Goal: Navigation & Orientation: Find specific page/section

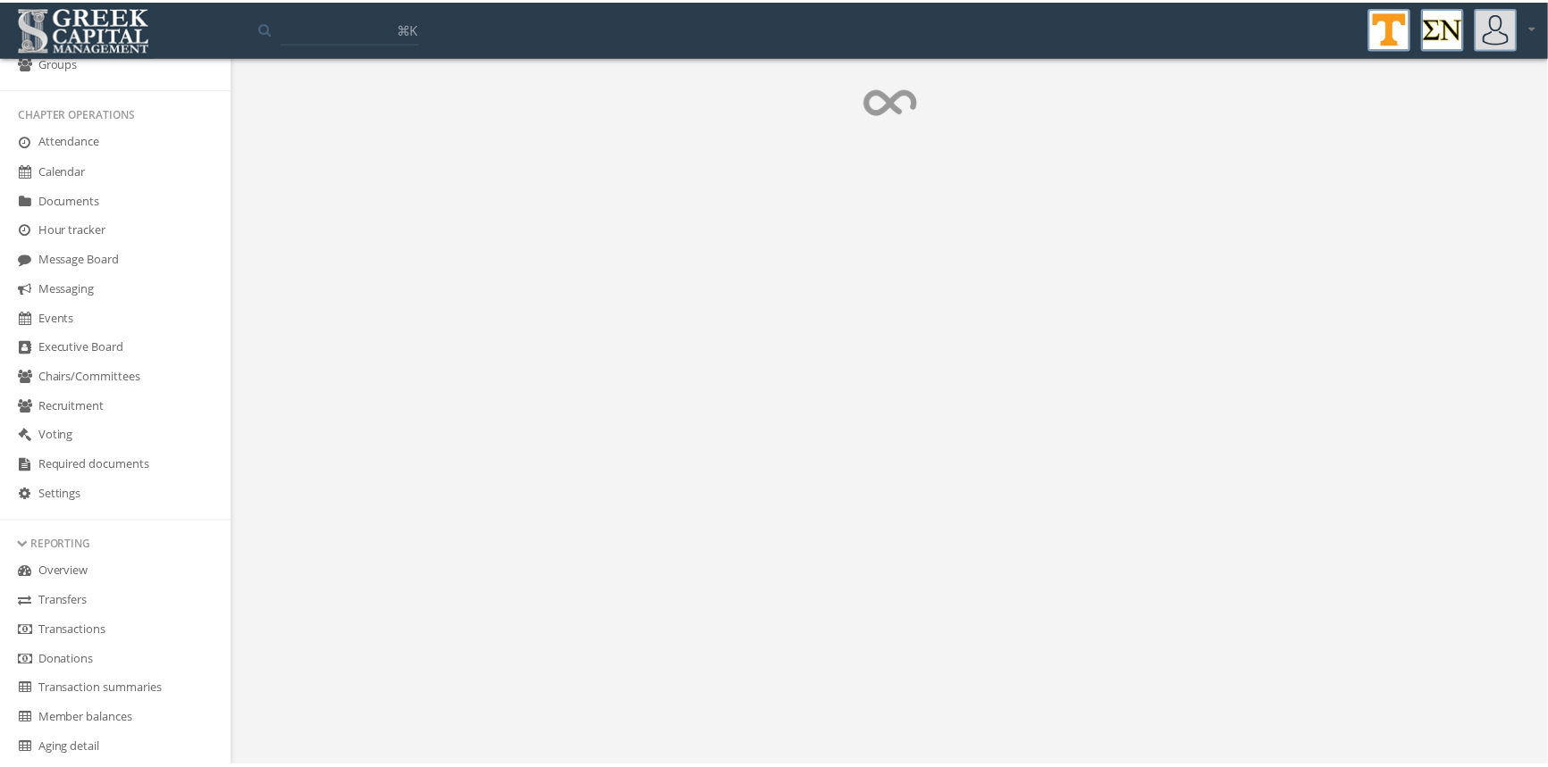
scroll to position [351, 0]
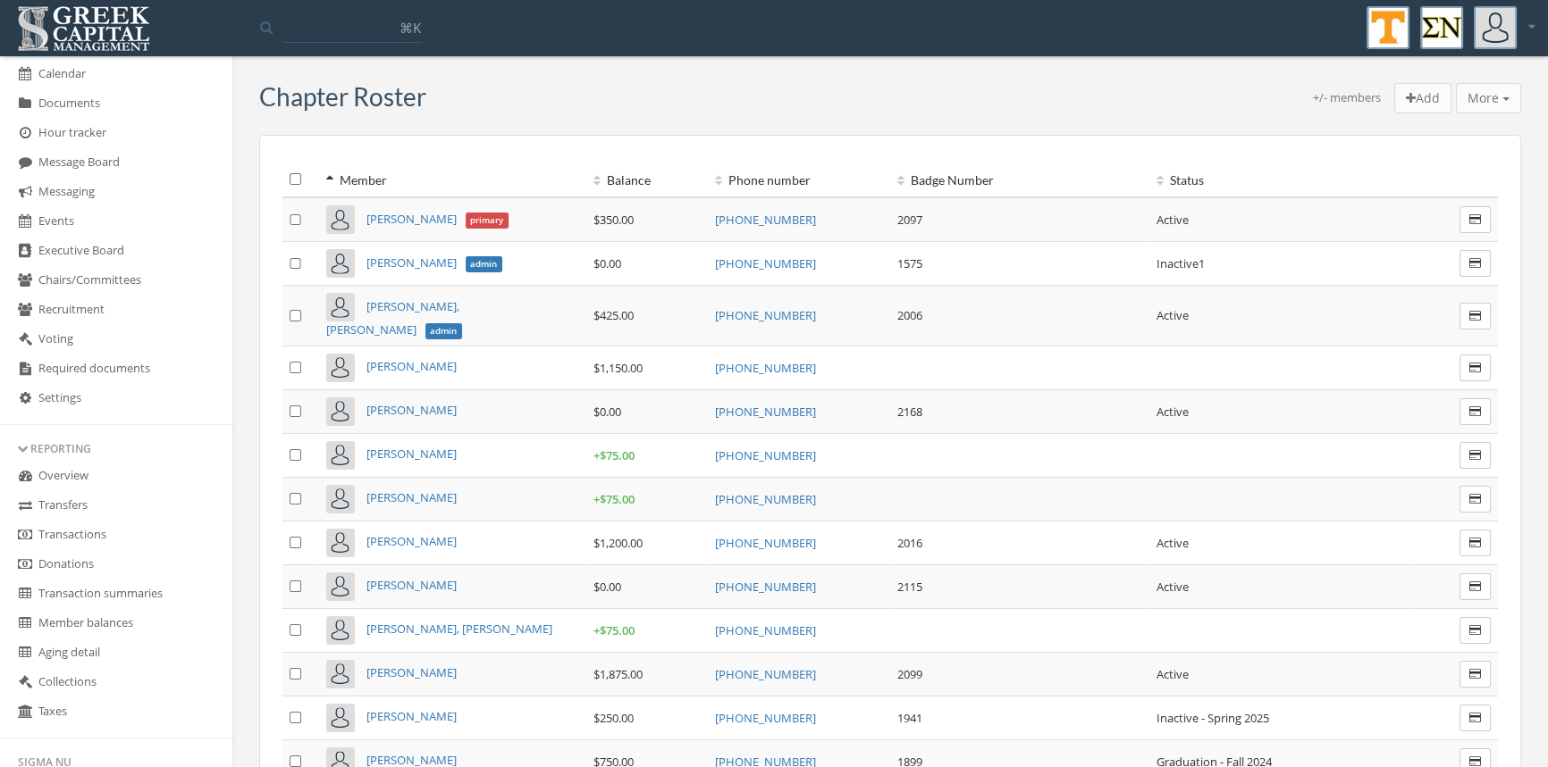
click at [97, 527] on link "Transactions" at bounding box center [116, 535] width 232 height 29
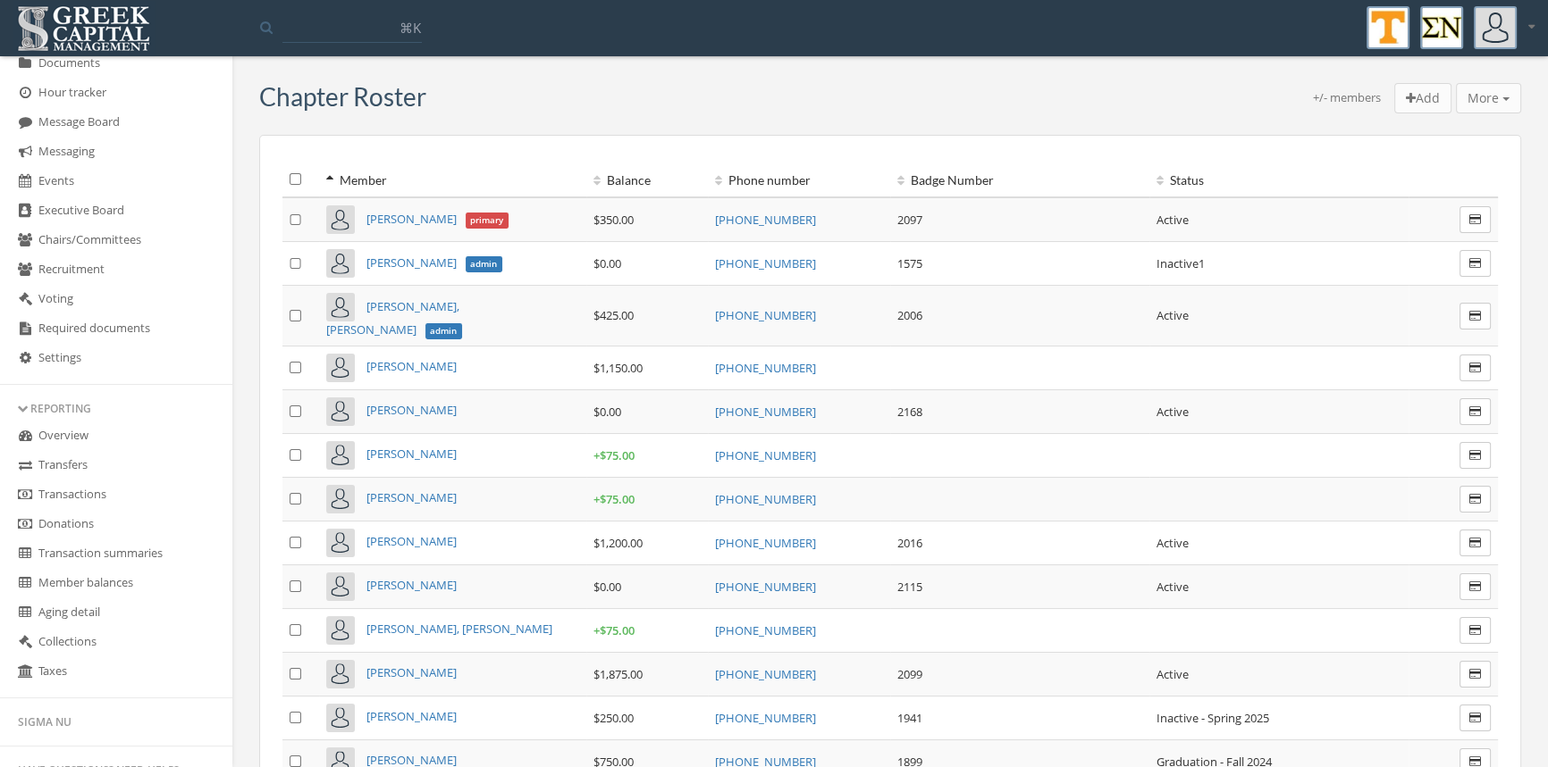
scroll to position [456, 0]
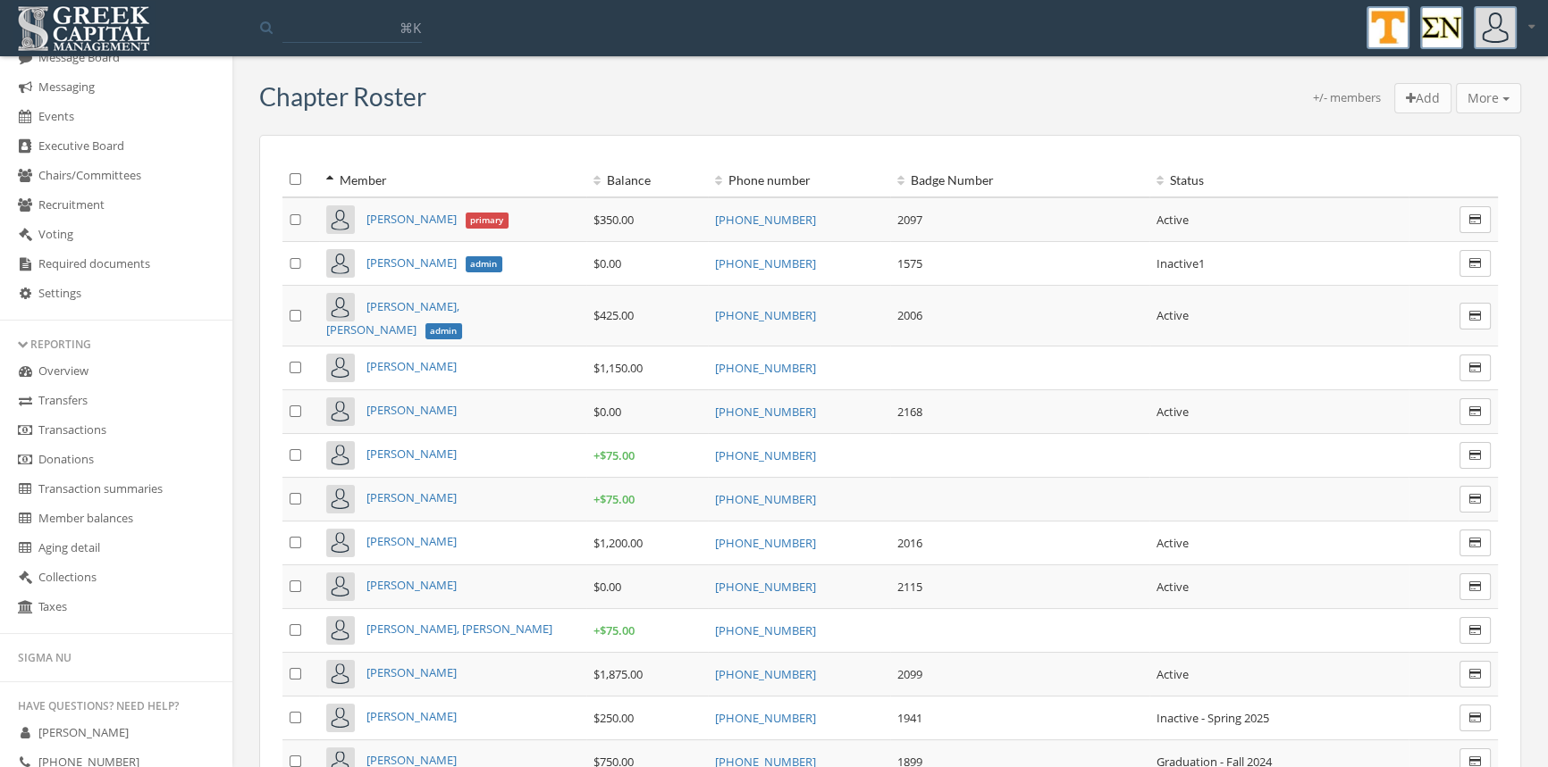
click at [97, 428] on link "Transactions" at bounding box center [116, 430] width 232 height 29
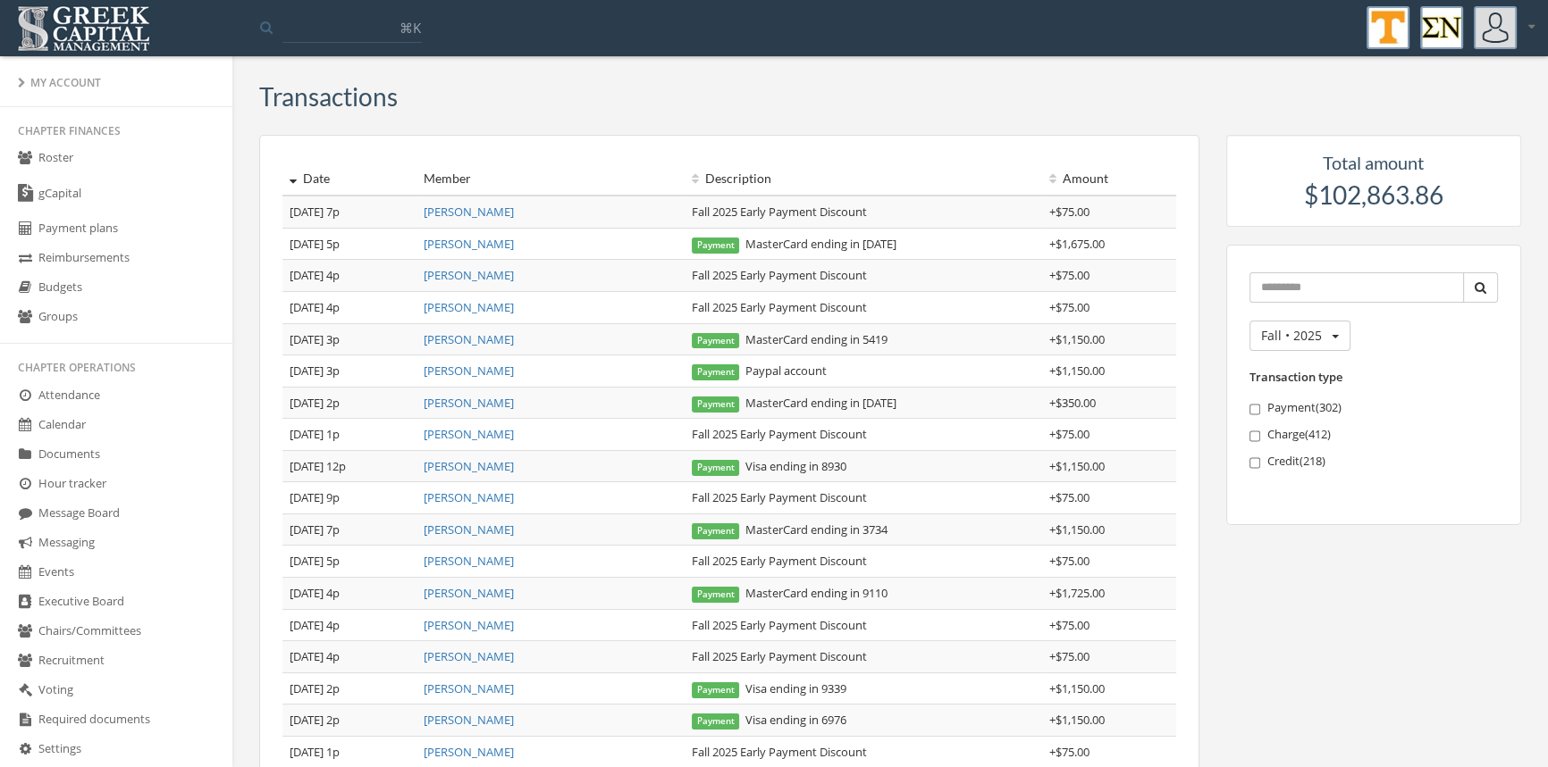
click at [78, 289] on link "Budgets" at bounding box center [116, 287] width 232 height 29
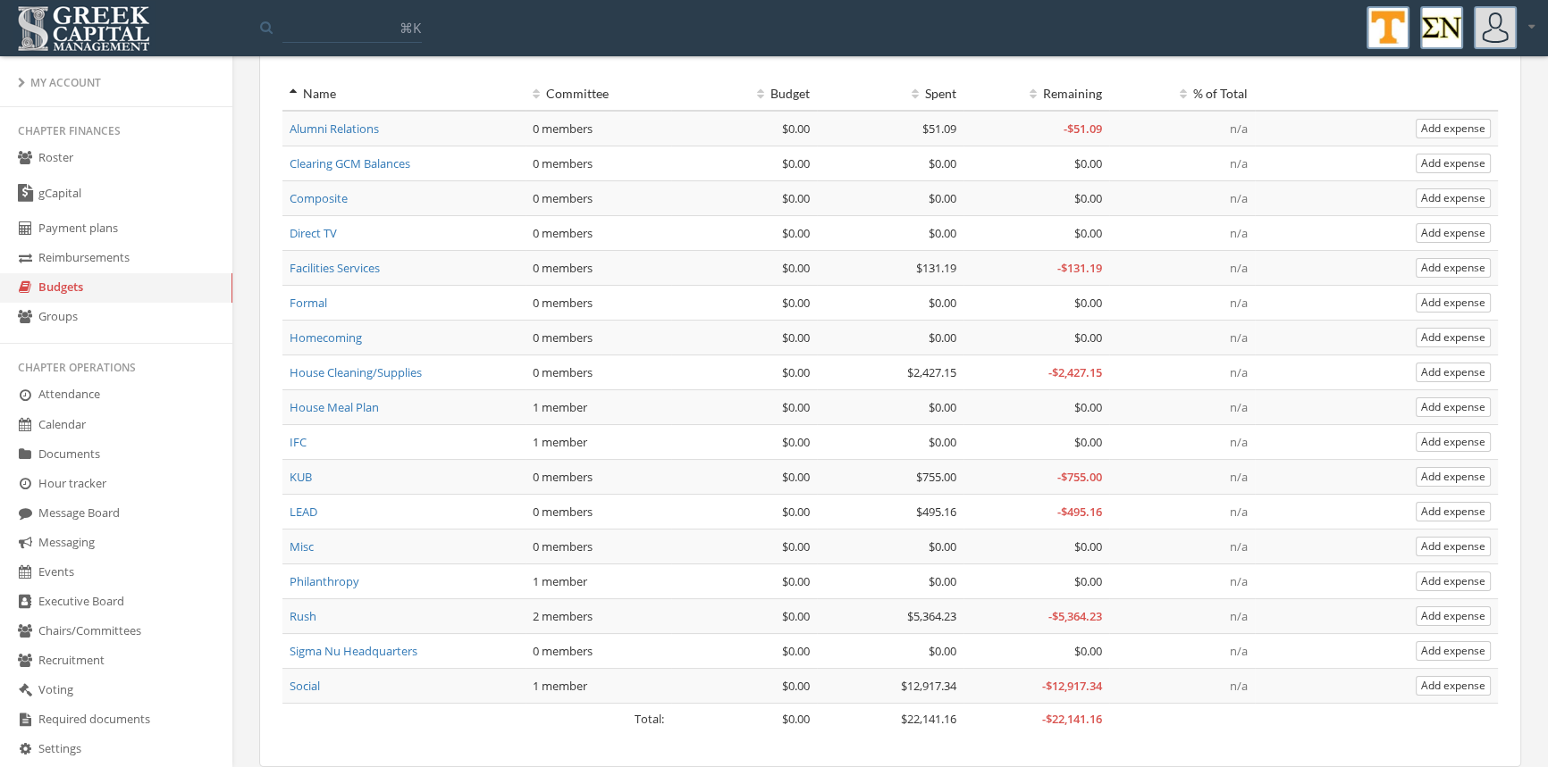
scroll to position [151, 0]
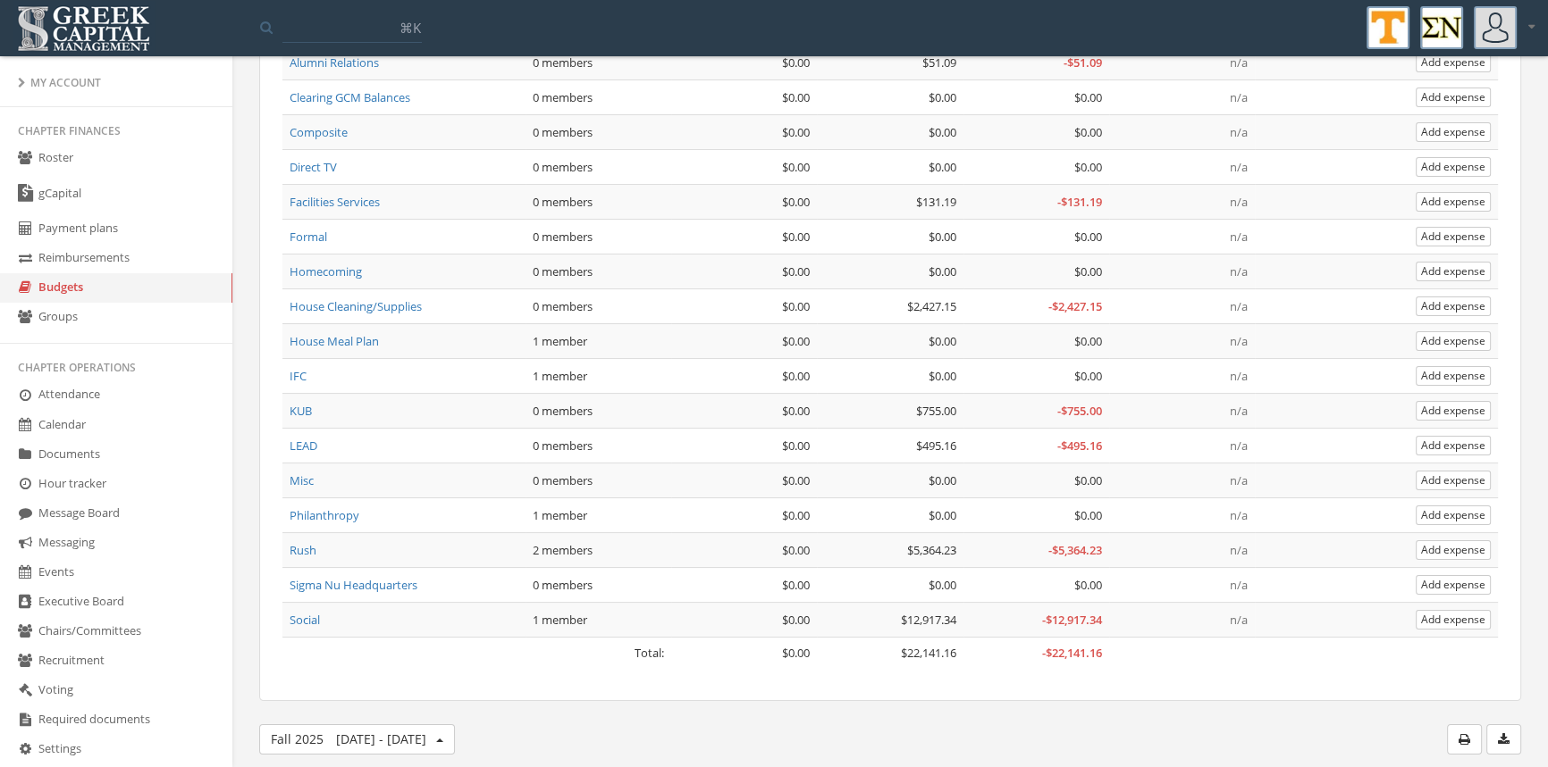
click at [314, 615] on link "Social" at bounding box center [304, 620] width 30 height 16
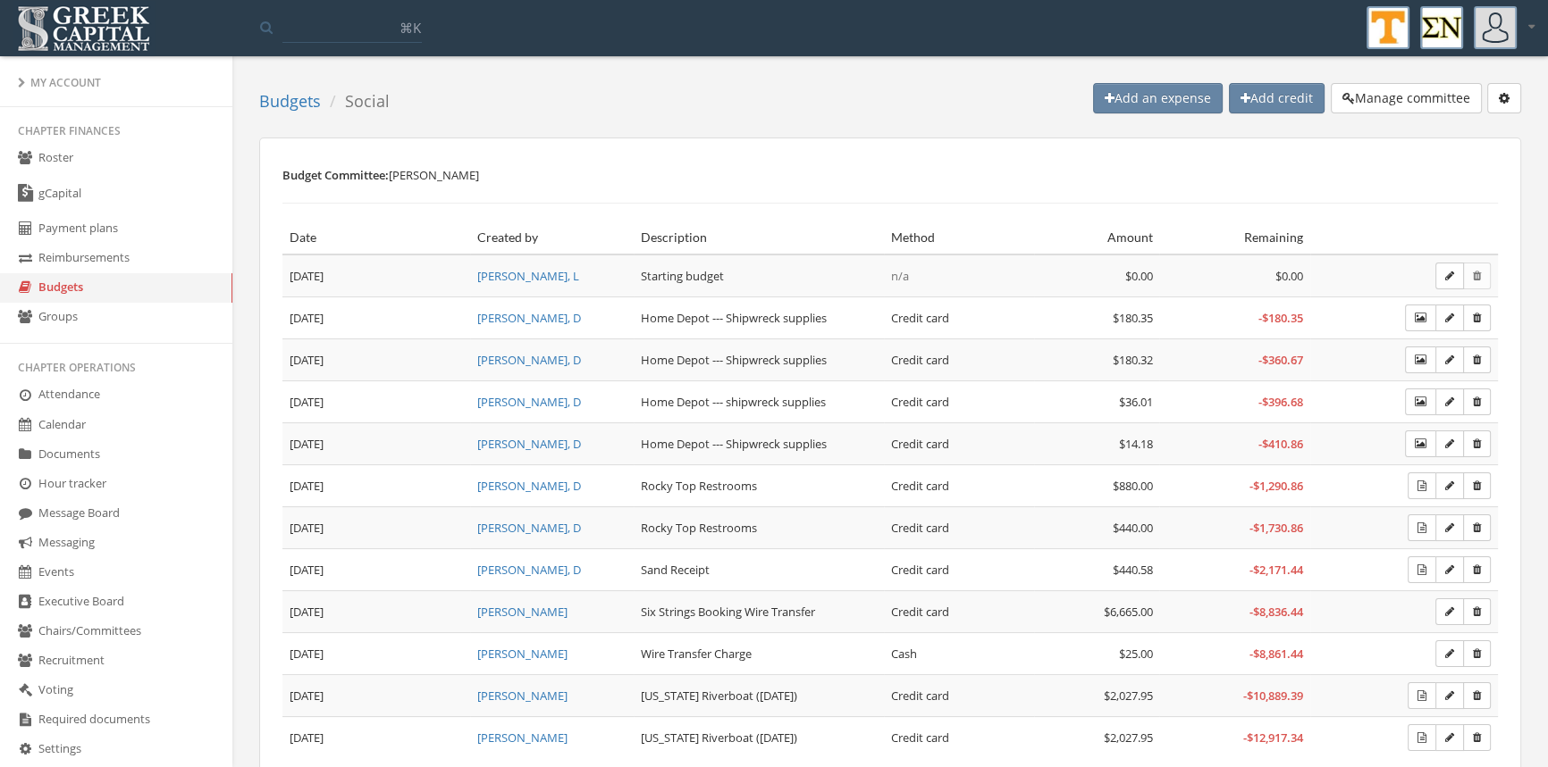
click at [71, 158] on link "Roster" at bounding box center [116, 158] width 232 height 29
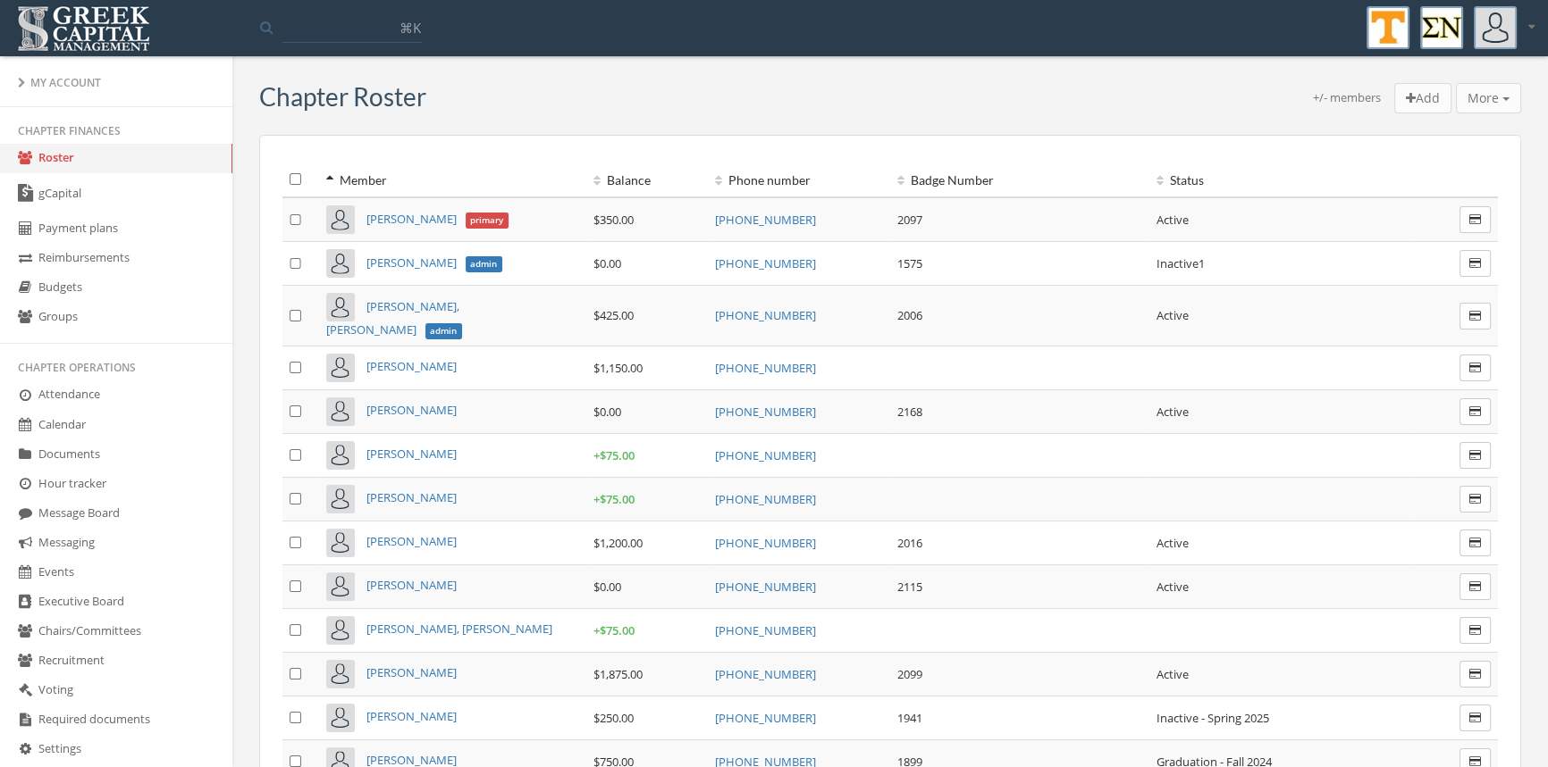
scroll to position [427, 0]
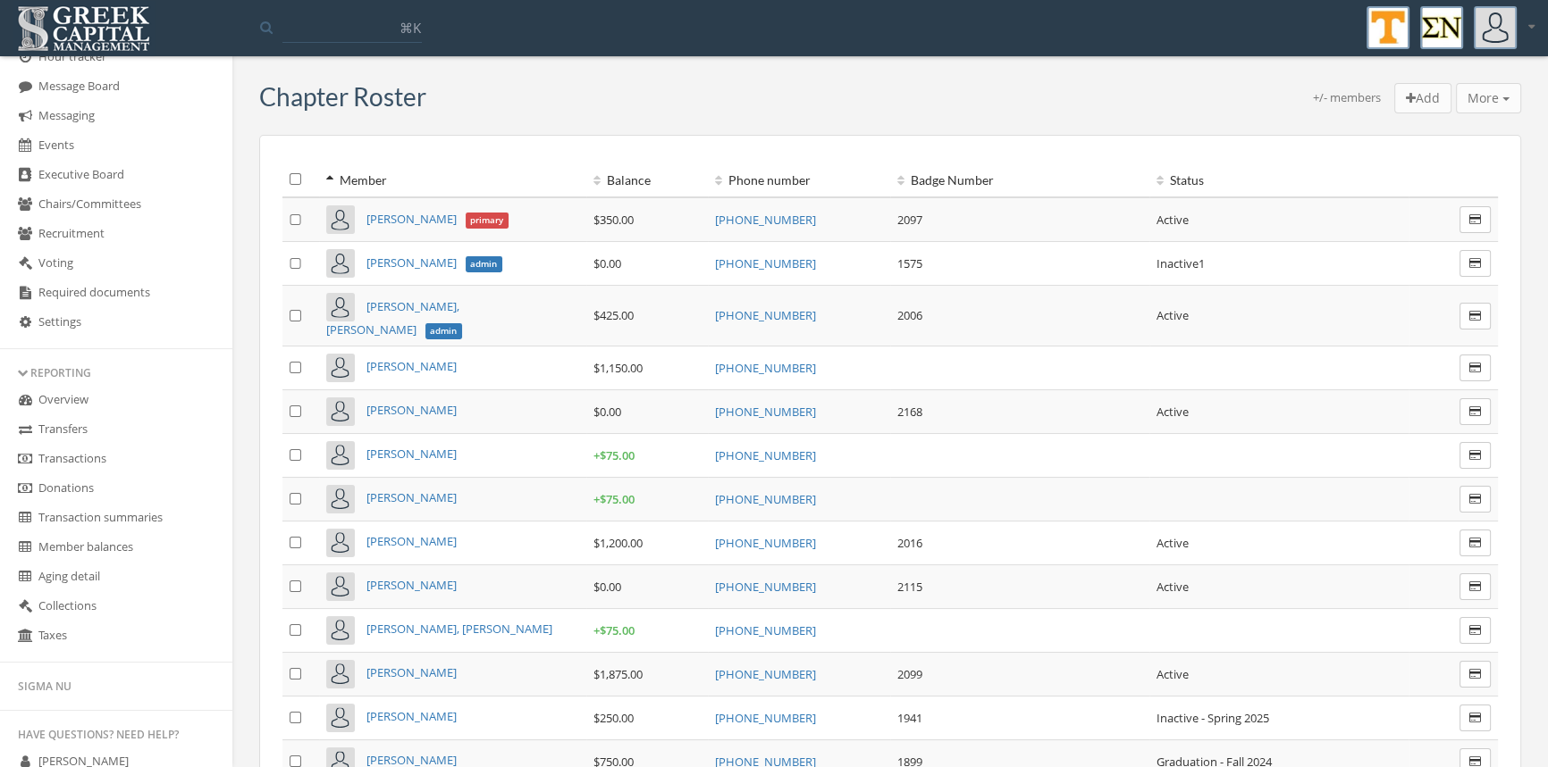
click at [103, 458] on link "Transactions" at bounding box center [116, 459] width 232 height 29
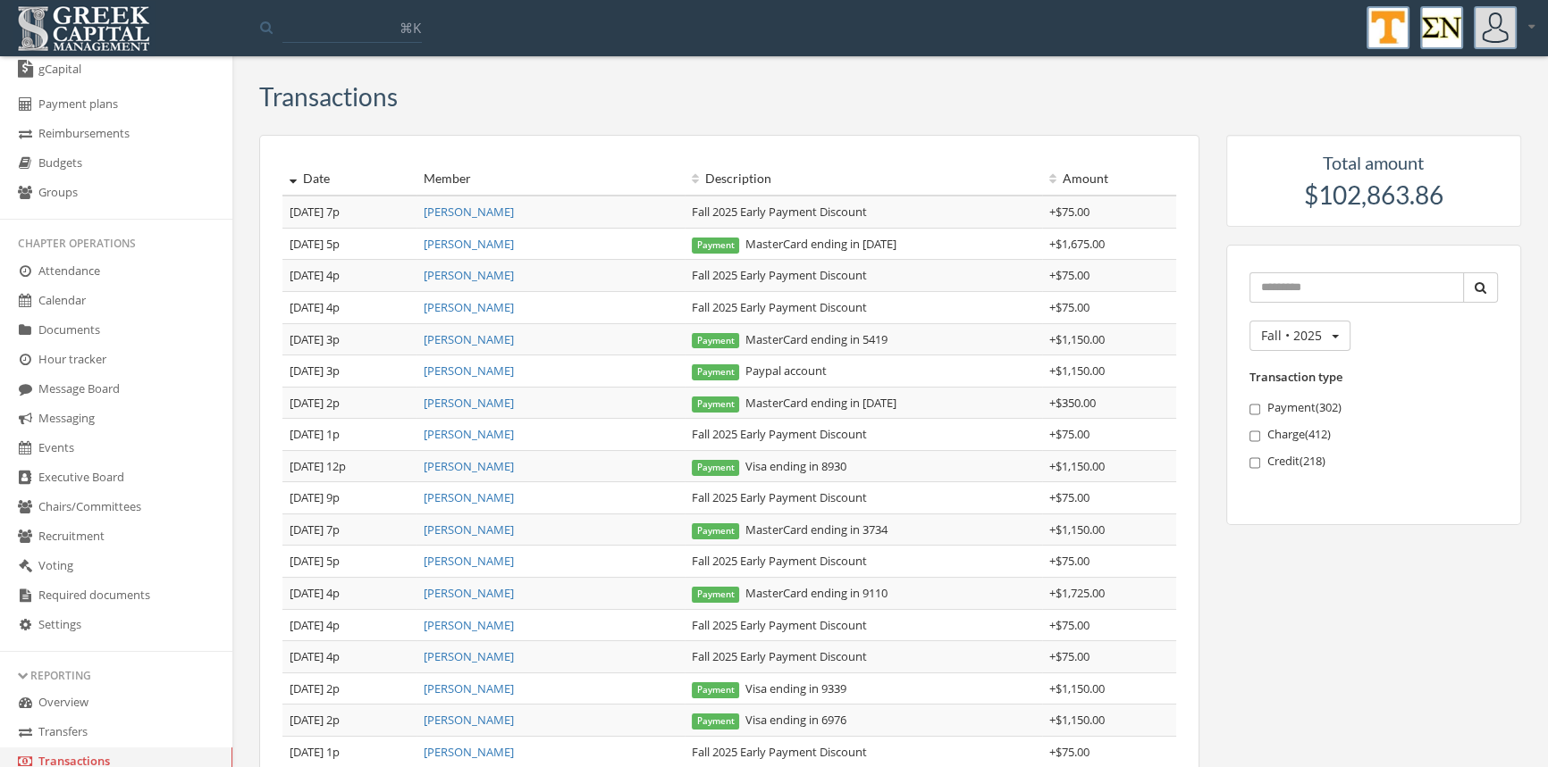
scroll to position [86, 0]
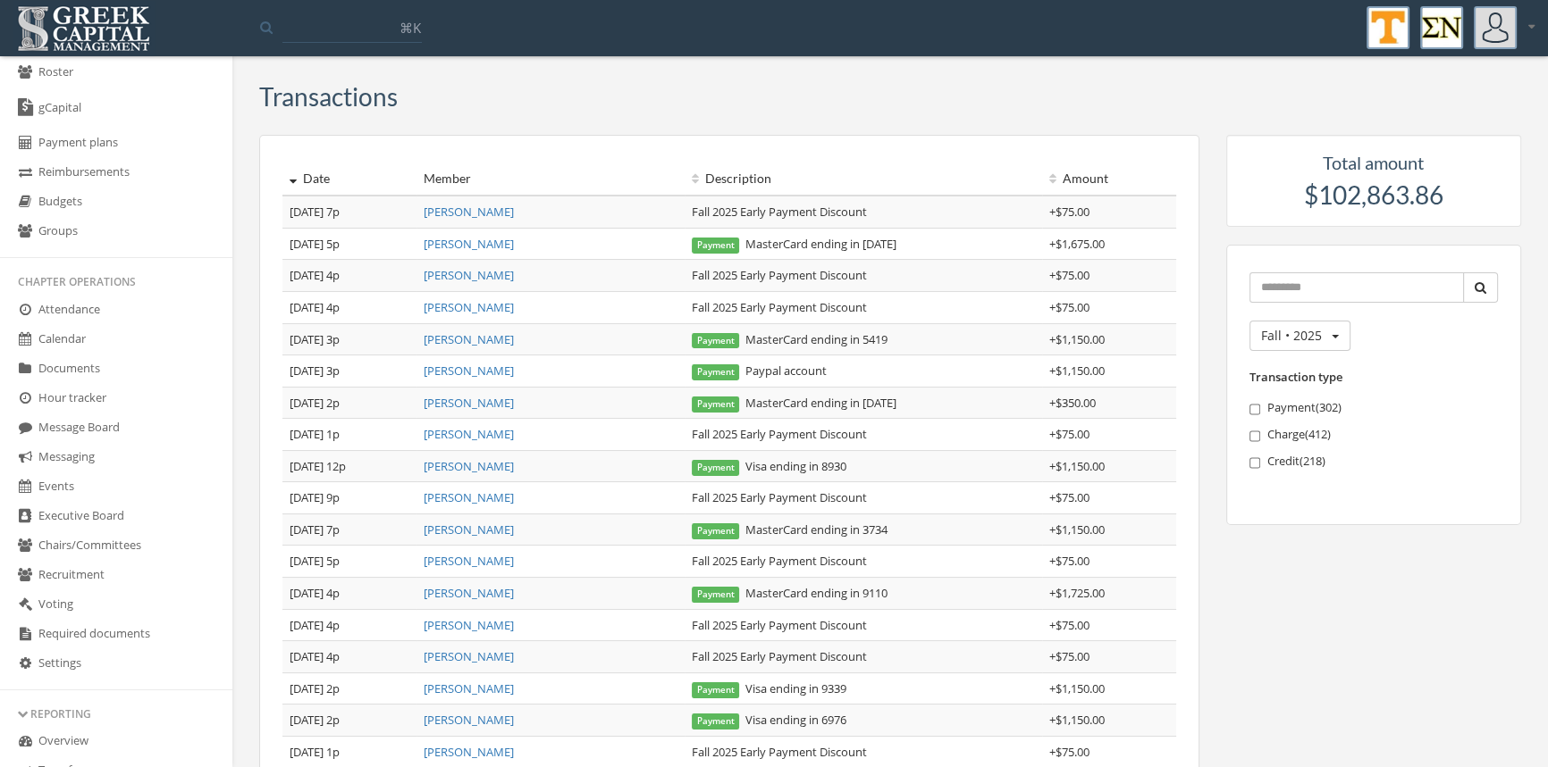
click at [75, 208] on link "Budgets" at bounding box center [116, 202] width 232 height 29
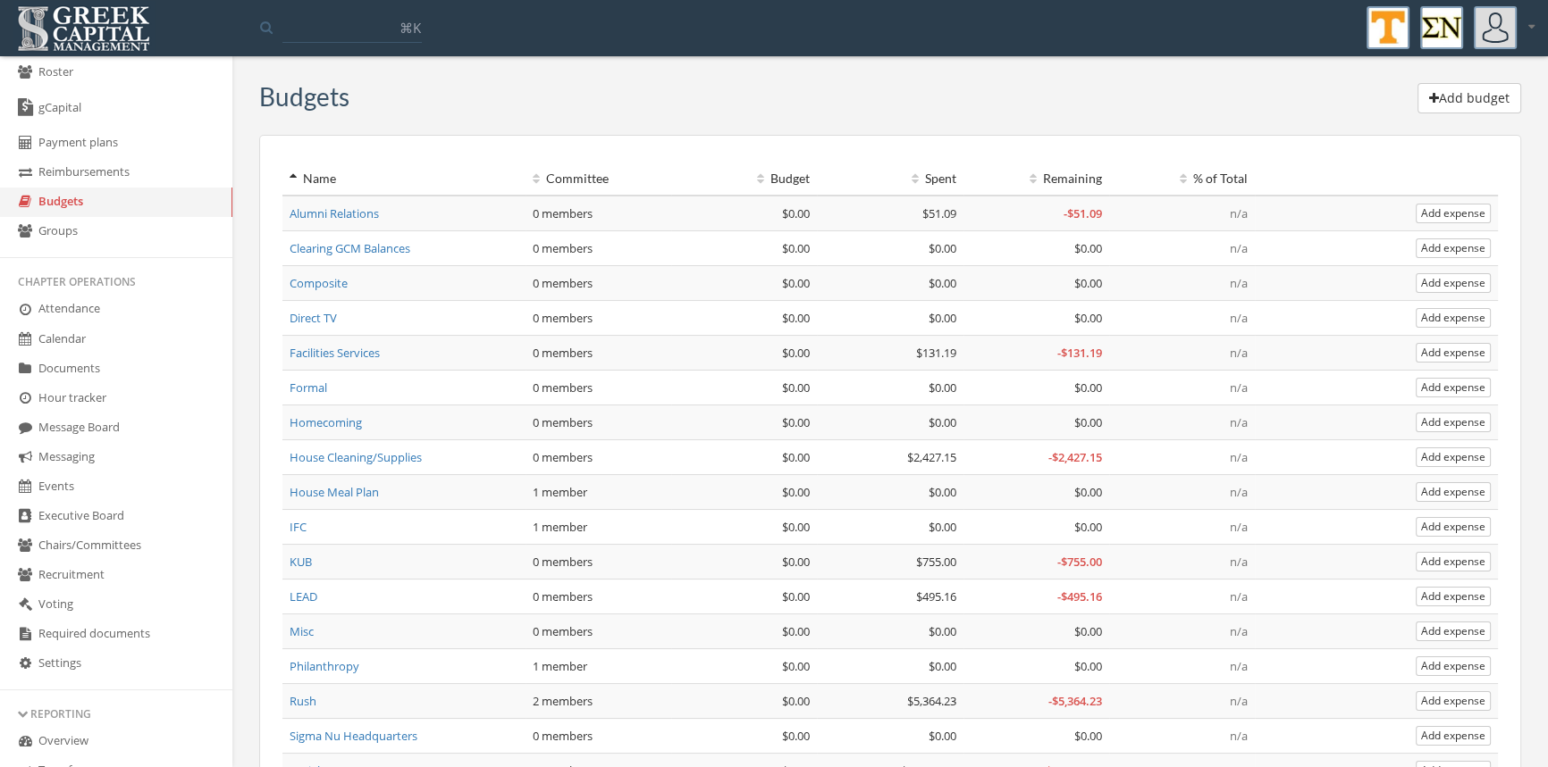
scroll to position [151, 0]
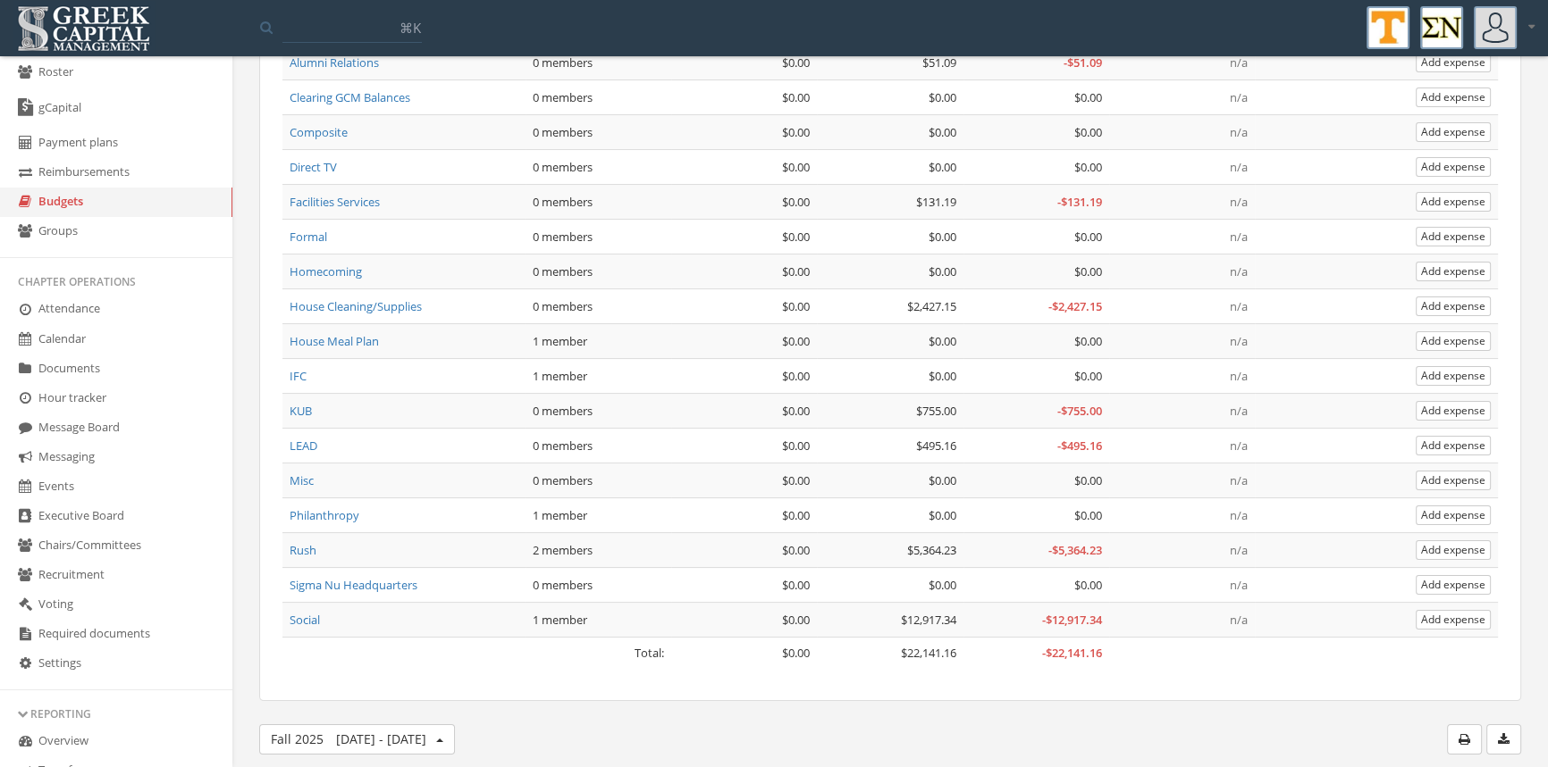
click at [305, 614] on link "Social" at bounding box center [304, 620] width 30 height 16
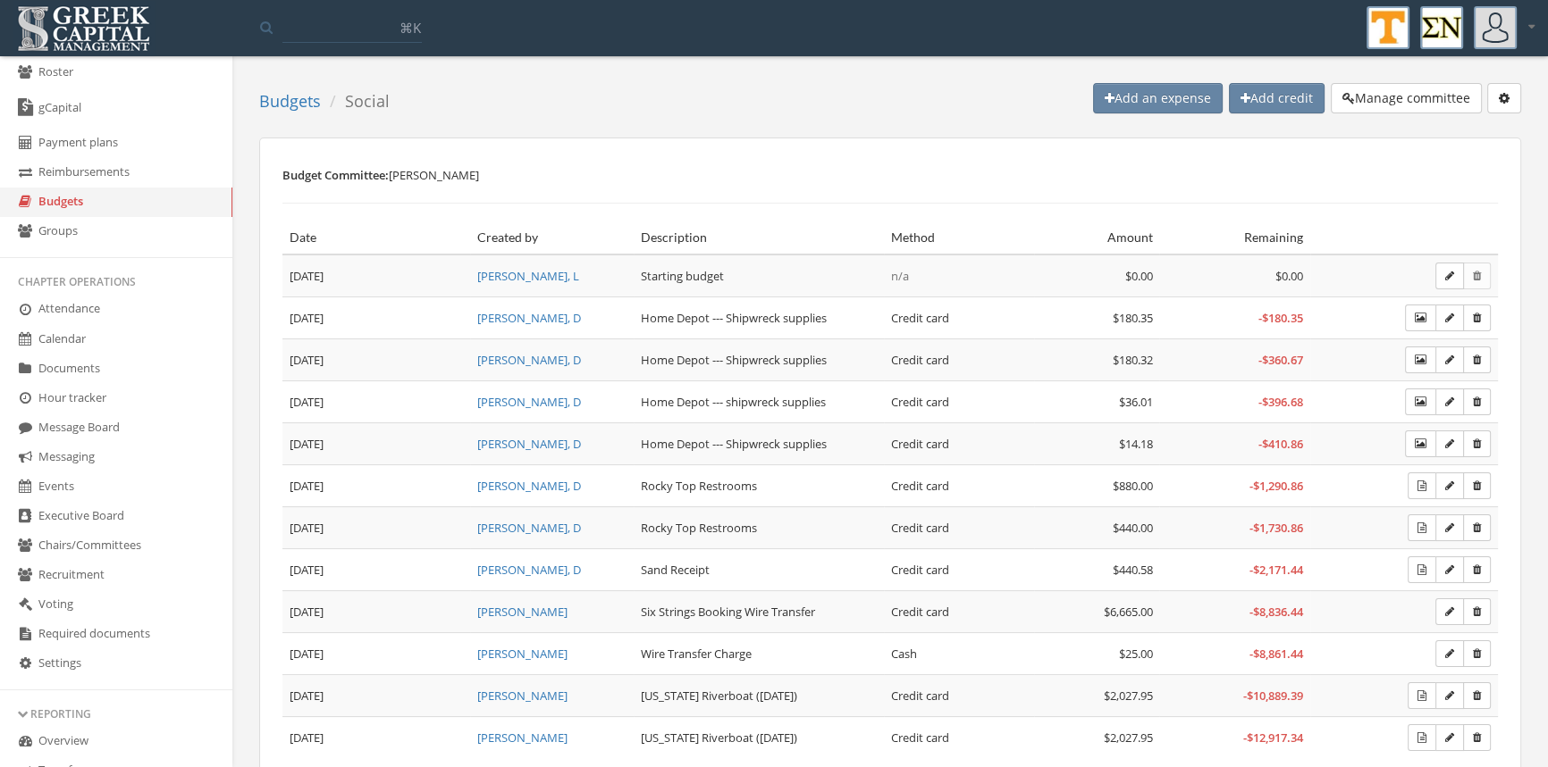
scroll to position [72, 0]
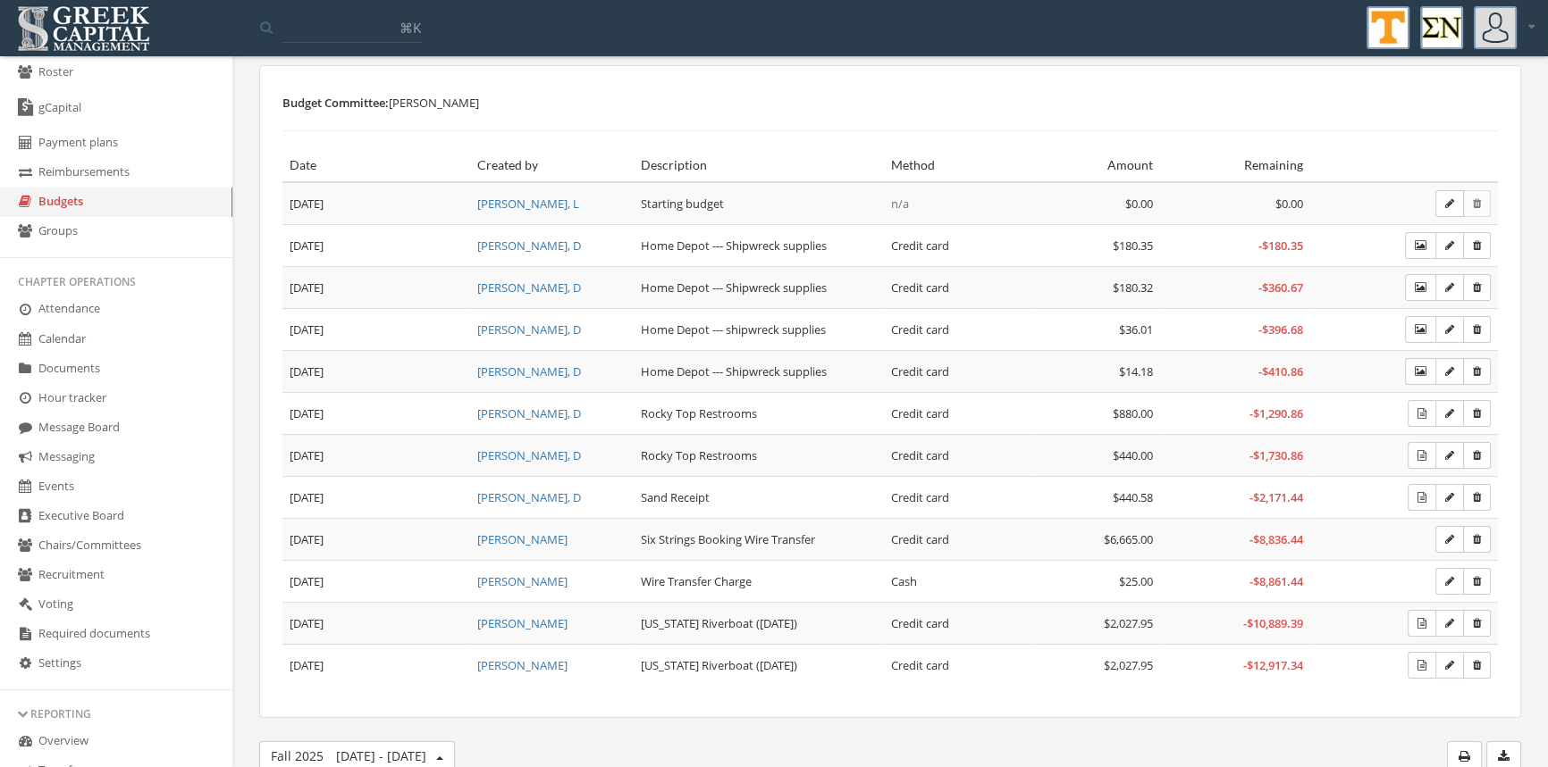
click at [46, 202] on link "Budgets" at bounding box center [116, 202] width 232 height 29
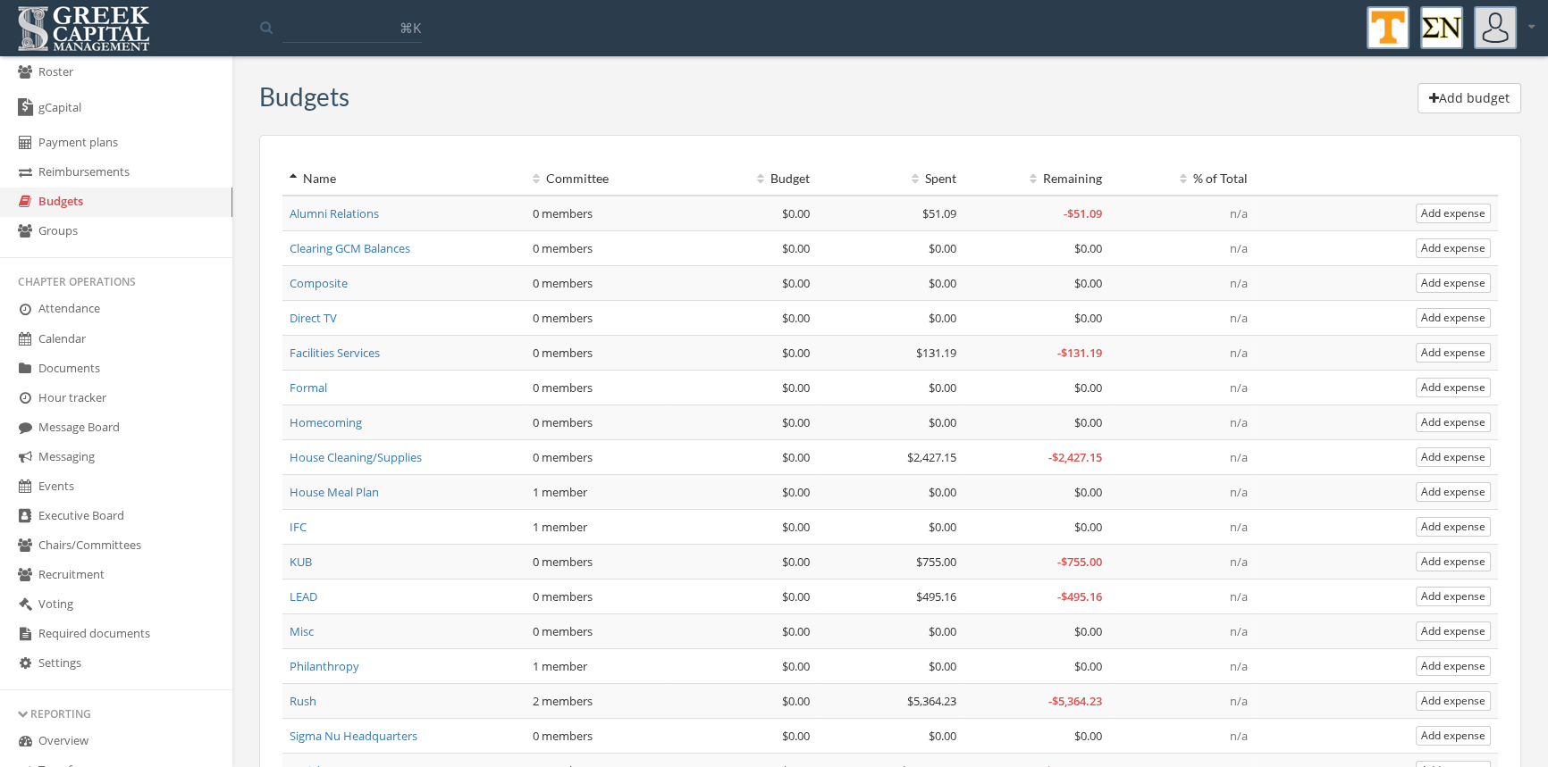
click at [312, 693] on link "Rush" at bounding box center [302, 701] width 27 height 16
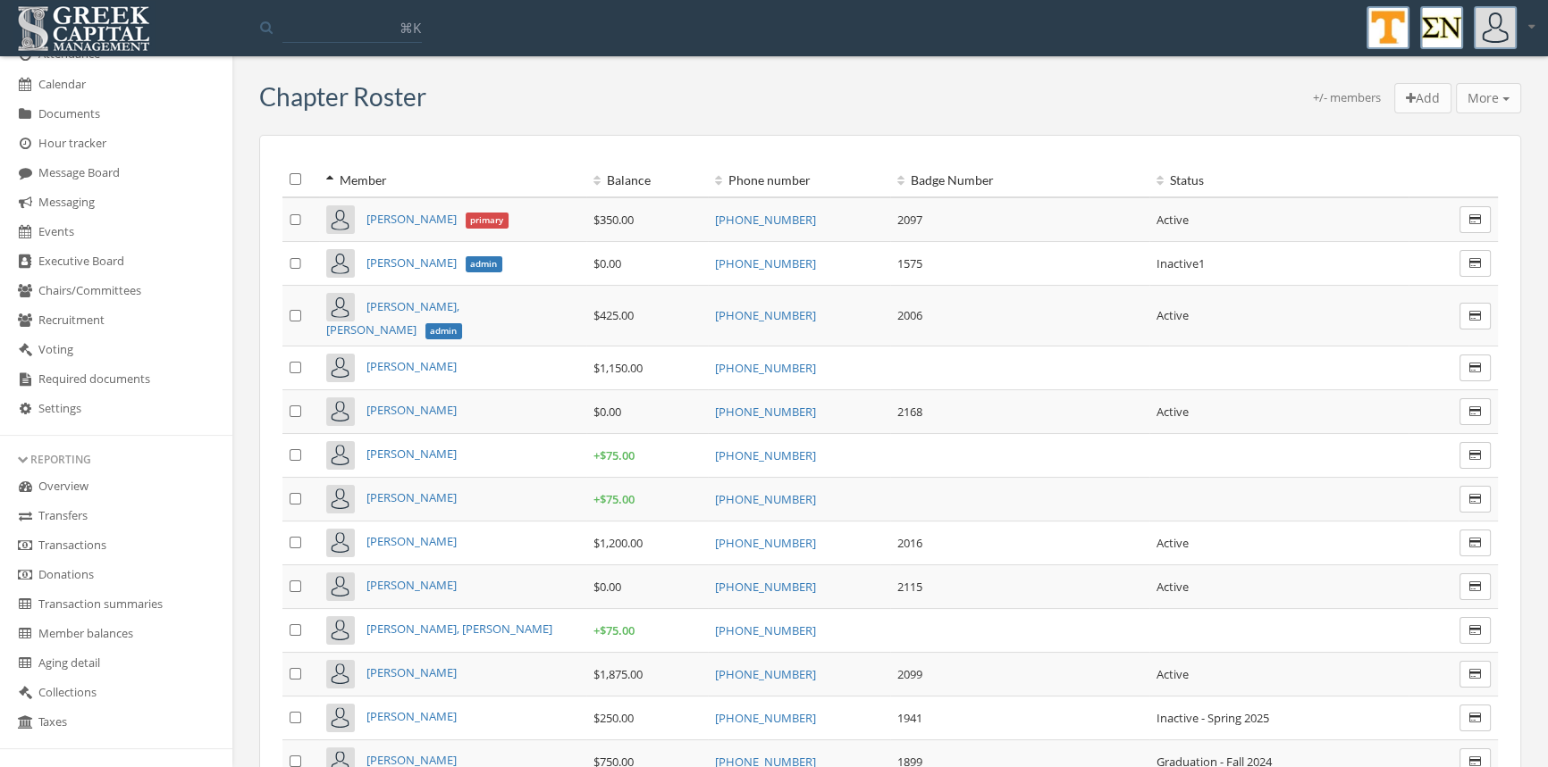
scroll to position [372, 0]
click at [77, 491] on link "Transfers" at bounding box center [116, 485] width 232 height 29
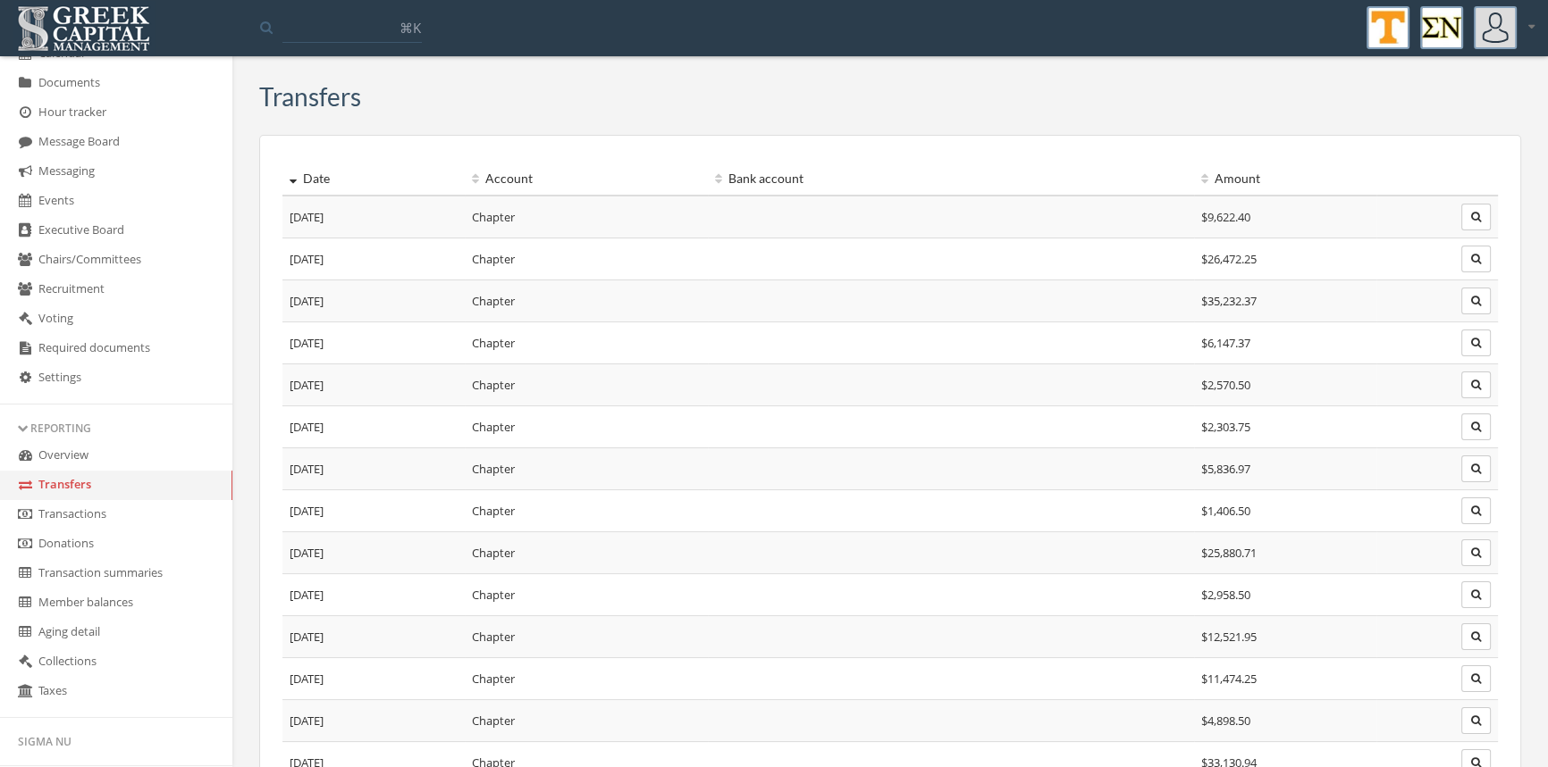
click at [97, 507] on link "Transactions" at bounding box center [116, 514] width 232 height 29
